Goal: Information Seeking & Learning: Check status

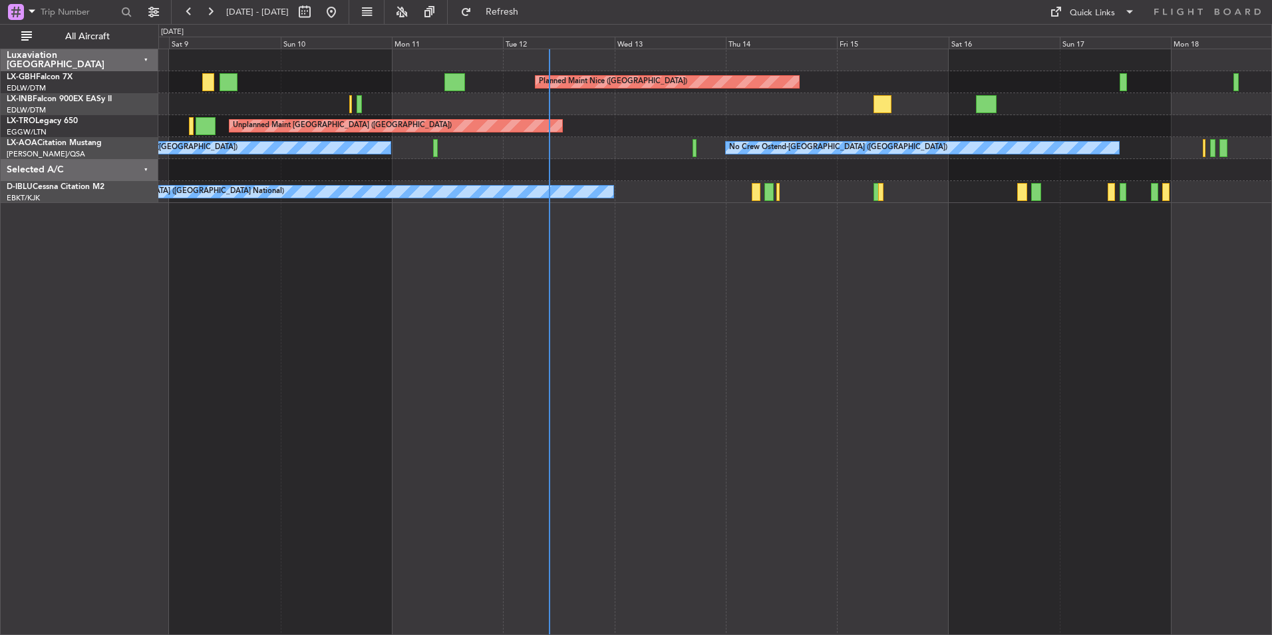
click at [1078, 402] on div "Planned Maint Nice (Côte d'Azur Airport) Unplanned Maint Nice (Côte d'Azur Airp…" at bounding box center [715, 342] width 1114 height 586
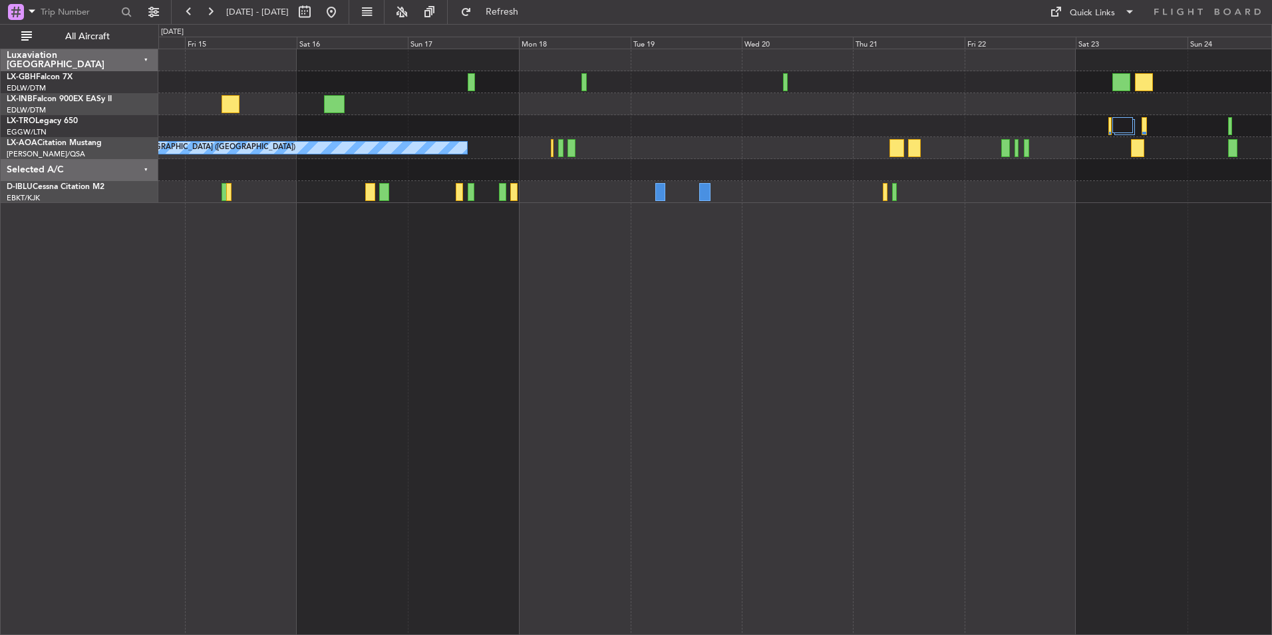
click at [479, 388] on div "Planned Maint Nice (Côte d'Azur Airport) Unplanned Maint London (Luton) No Crew…" at bounding box center [715, 342] width 1114 height 586
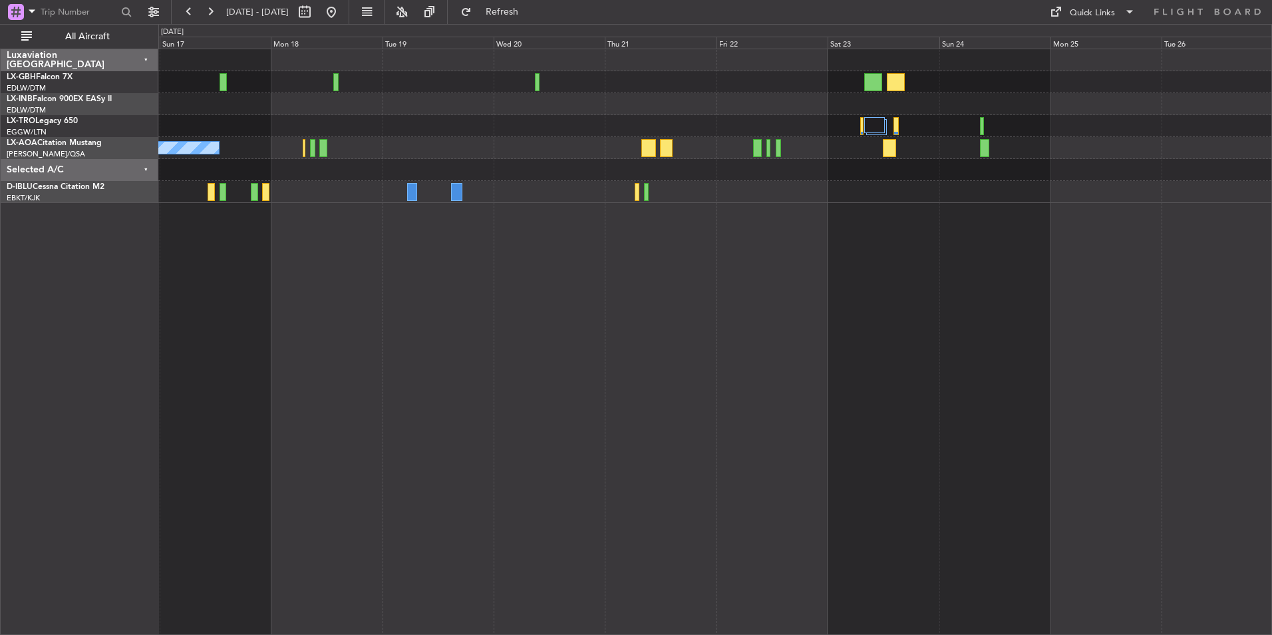
click at [886, 365] on div "Planned Maint Nice (Côte d'Azur Airport) No Crew Ostend-brugge (Ostend)" at bounding box center [715, 342] width 1114 height 586
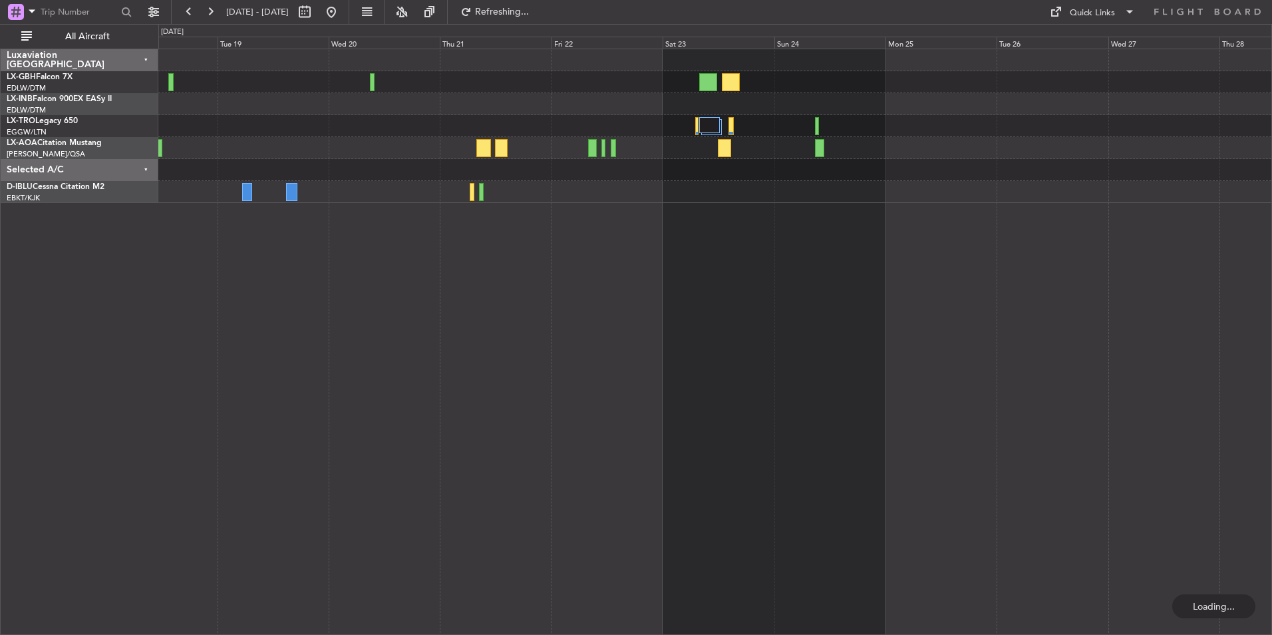
click at [716, 307] on div "No Crew Ostend-brugge (Ostend)" at bounding box center [715, 342] width 1114 height 586
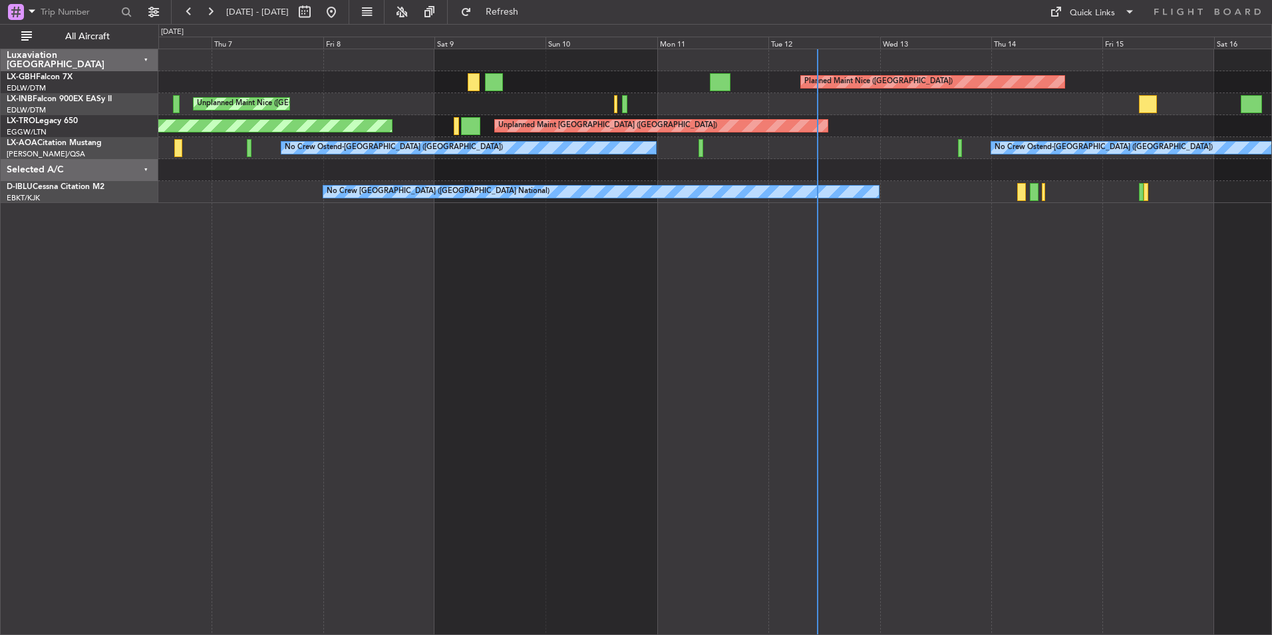
click at [944, 344] on div "Planned Maint Nice (Côte d'Azur Airport) Unplanned Maint Nice (Côte d'Azur Airp…" at bounding box center [715, 342] width 1114 height 586
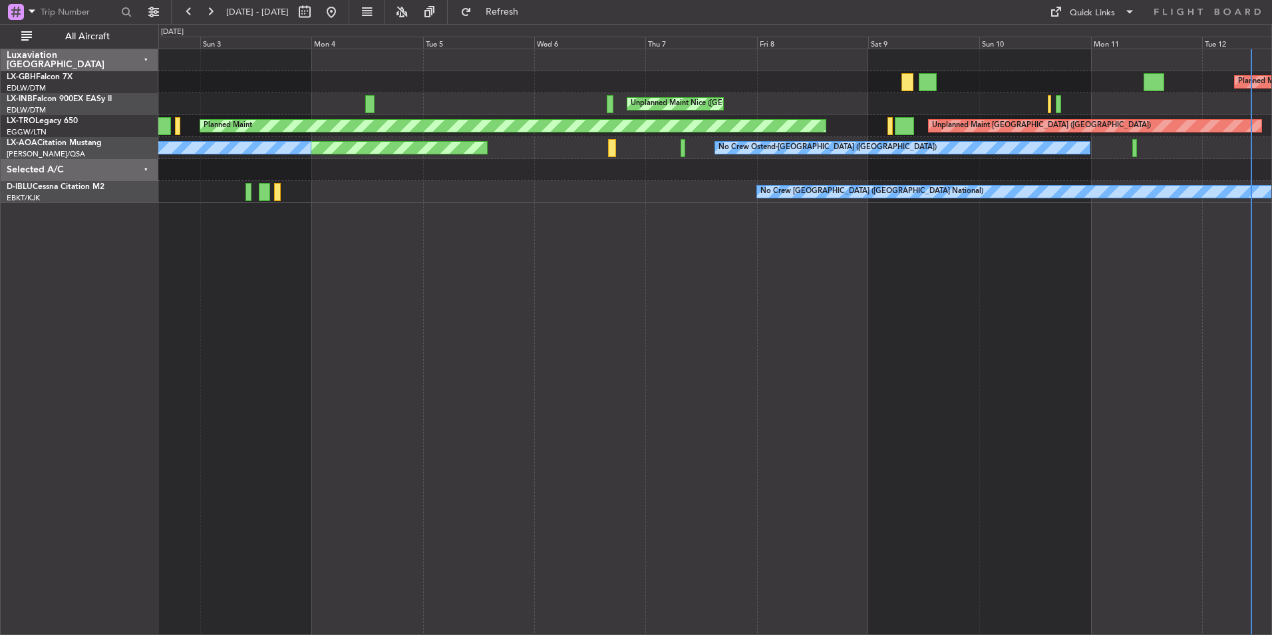
click at [1042, 369] on div "Planned Maint Nice (Côte d'Azur Airport) Unplanned Maint Nice (Côte d'Azur Airp…" at bounding box center [715, 342] width 1114 height 586
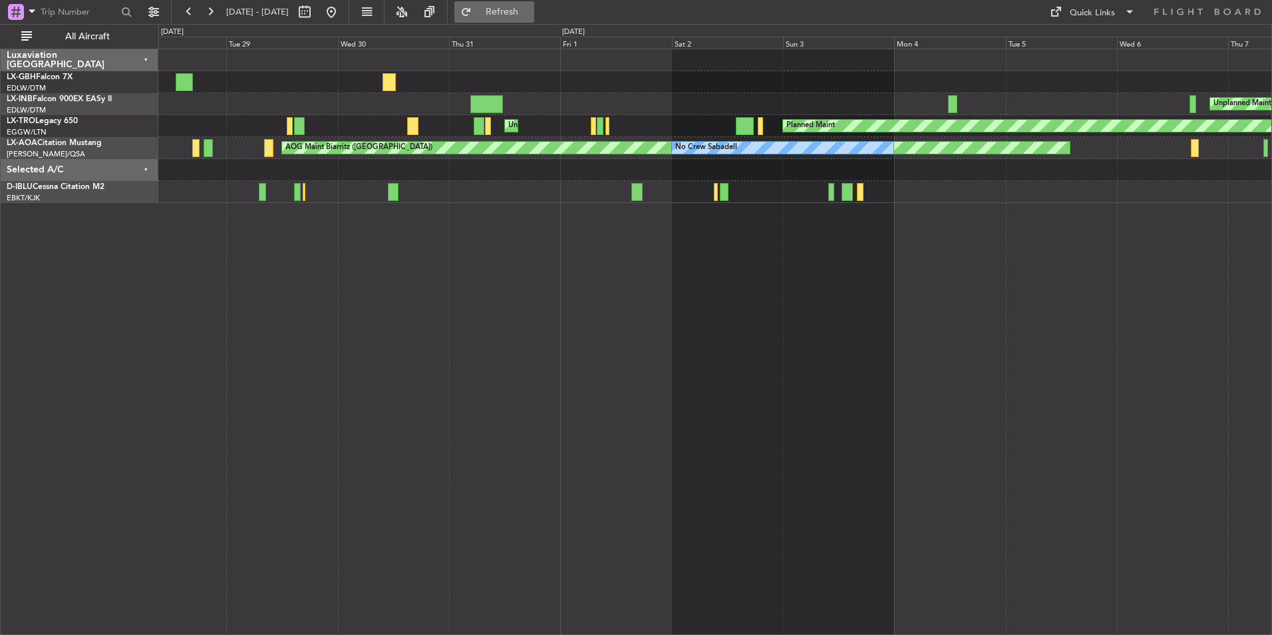
click at [521, 11] on span "Refresh" at bounding box center [502, 11] width 56 height 9
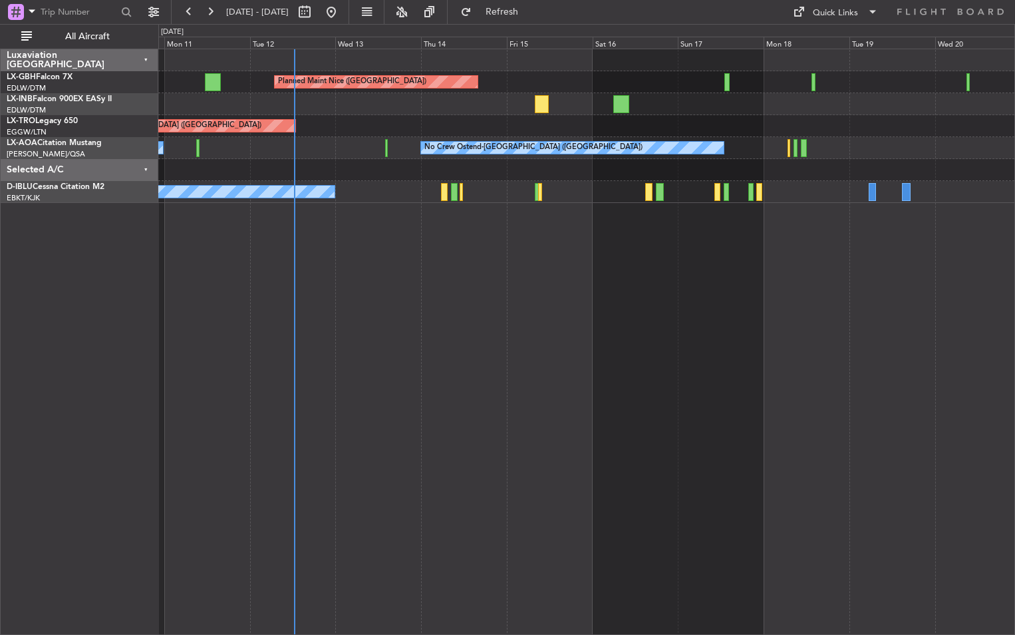
click at [589, 311] on div "Planned Maint Nice (Côte d'Azur Airport) Unplanned Maint London (Luton) Planned…" at bounding box center [586, 342] width 857 height 586
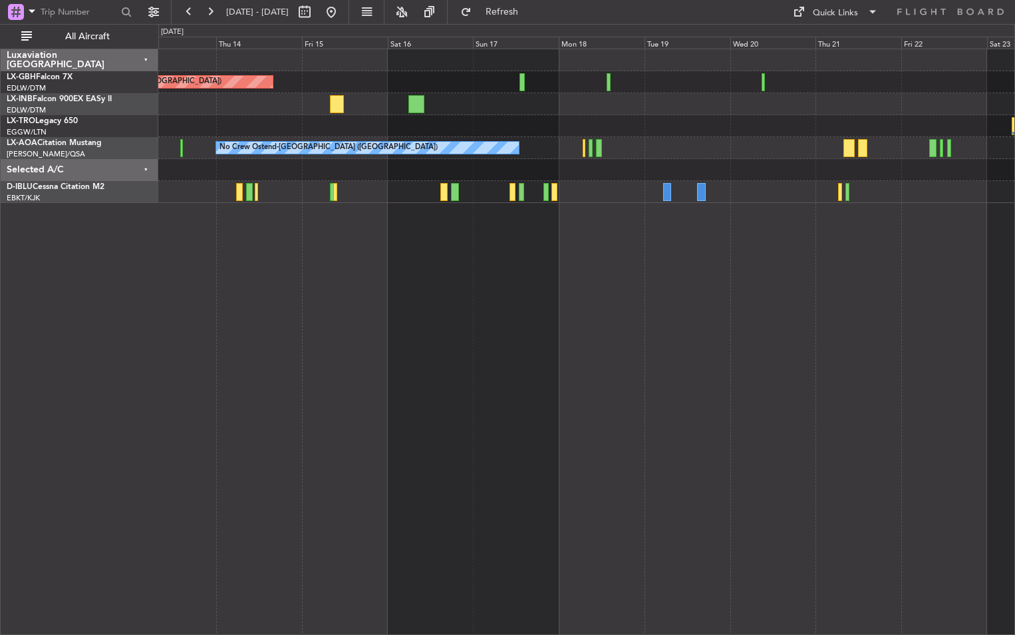
click at [560, 333] on div "Planned Maint Nice (Côte d'Azur Airport) Unplanned Maint London (Luton) No Crew…" at bounding box center [586, 342] width 857 height 586
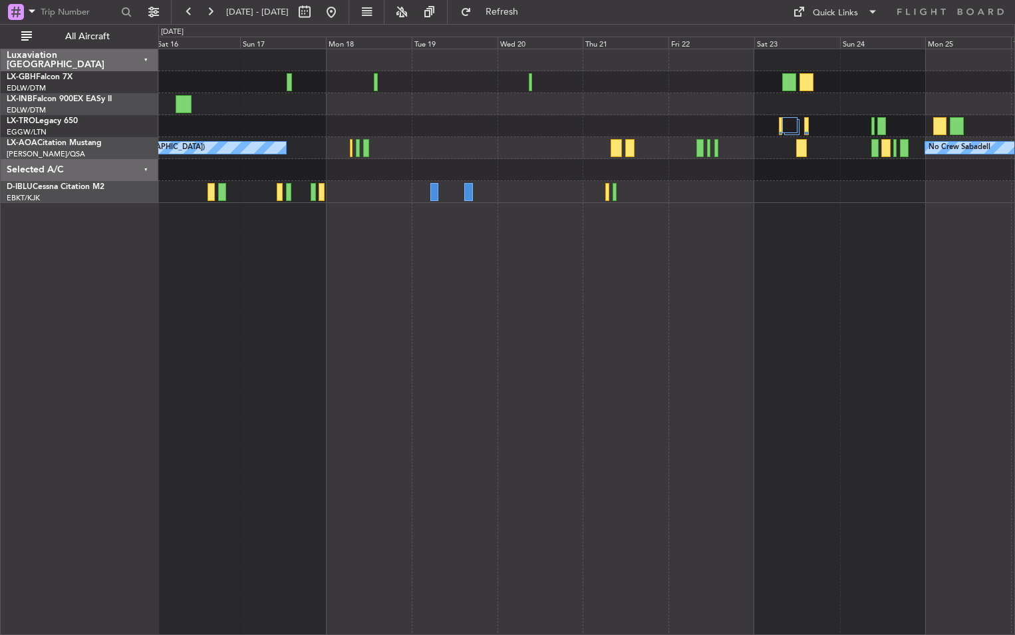
click at [630, 322] on div "Planned Maint Nice (Côte d'Azur Airport) No Crew Ostend-brugge (Ostend) No Crew…" at bounding box center [586, 342] width 857 height 586
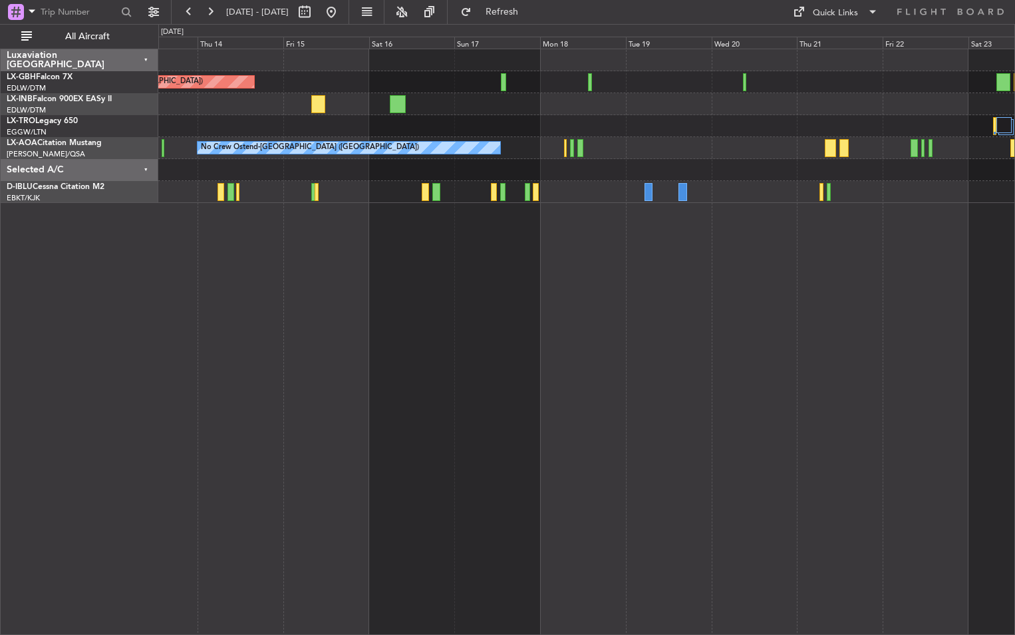
click at [629, 350] on div "Planned Maint Nice (Côte d'Azur Airport) Unplanned Maint London (Luton) No Crew…" at bounding box center [586, 342] width 857 height 586
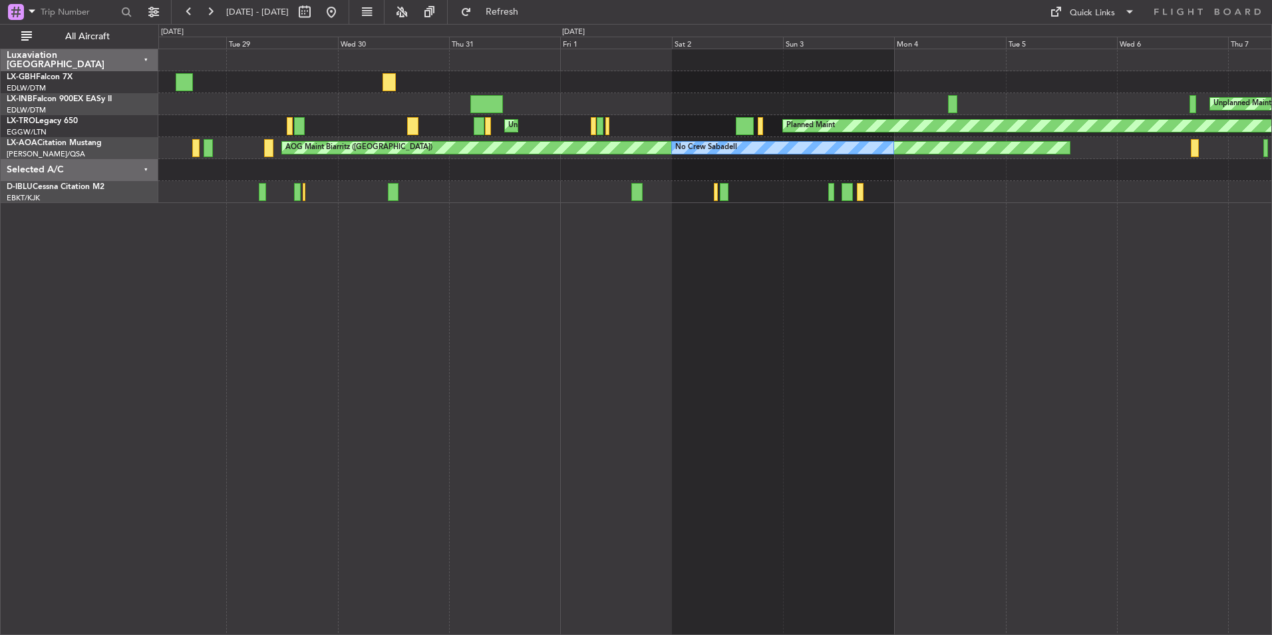
click at [1042, 362] on div "Unplanned Maint Nice (Côte d'Azur Airport) AOG Maint Dubai (Al Maktoum Intl) Pl…" at bounding box center [715, 342] width 1114 height 586
